Goal: Find specific page/section: Find specific page/section

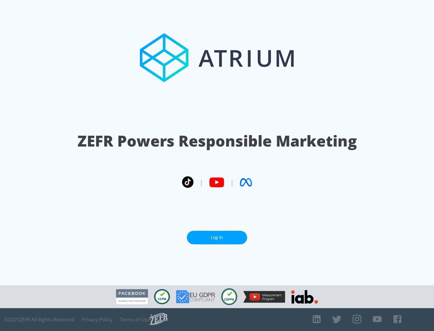
click at [217, 235] on link "Log In" at bounding box center [217, 238] width 60 height 14
